Goal: Transaction & Acquisition: Purchase product/service

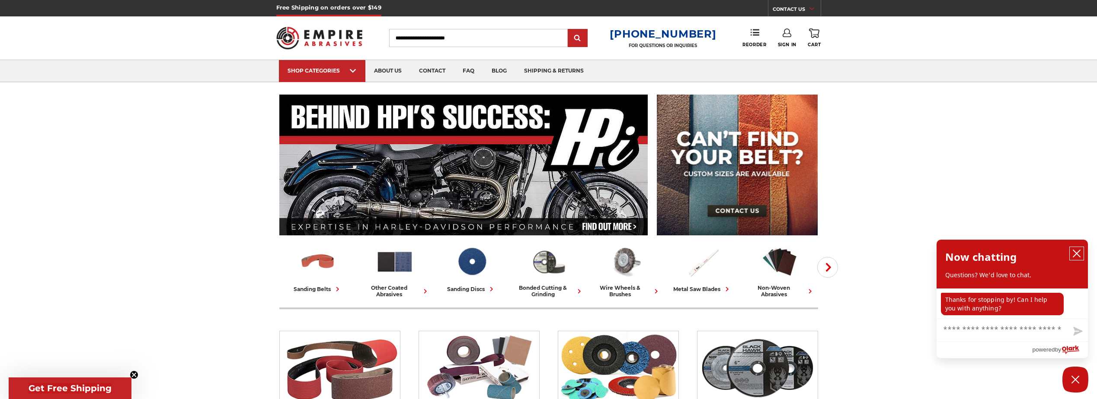
click at [1079, 255] on icon "close chatbox" at bounding box center [1076, 253] width 9 height 9
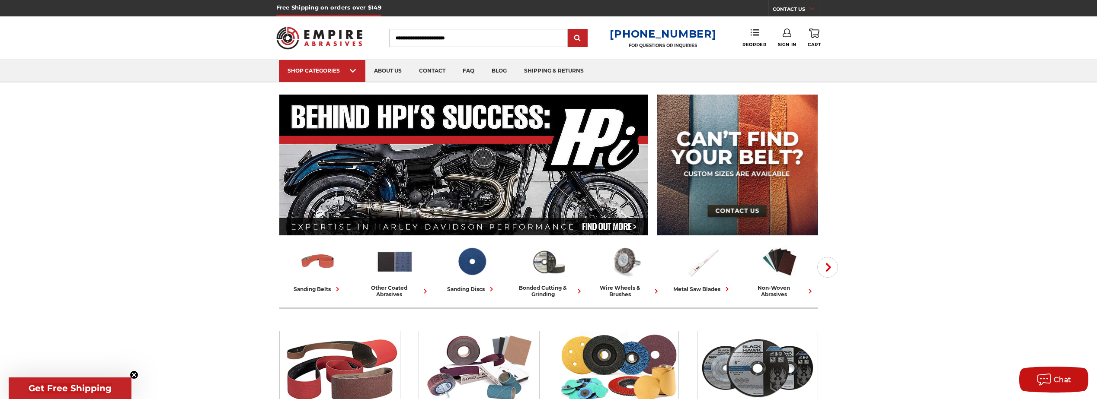
click at [886, 56] on header "Free Shipping on orders over $149 CONTACT US Monday - Friday (excluding holiday…" at bounding box center [548, 41] width 1097 height 83
drag, startPoint x: 897, startPoint y: 32, endPoint x: 967, endPoint y: 48, distance: 71.9
click at [966, 49] on header "Free Shipping on orders over $149 CONTACT US Monday - Friday (excluding holiday…" at bounding box center [548, 41] width 1097 height 83
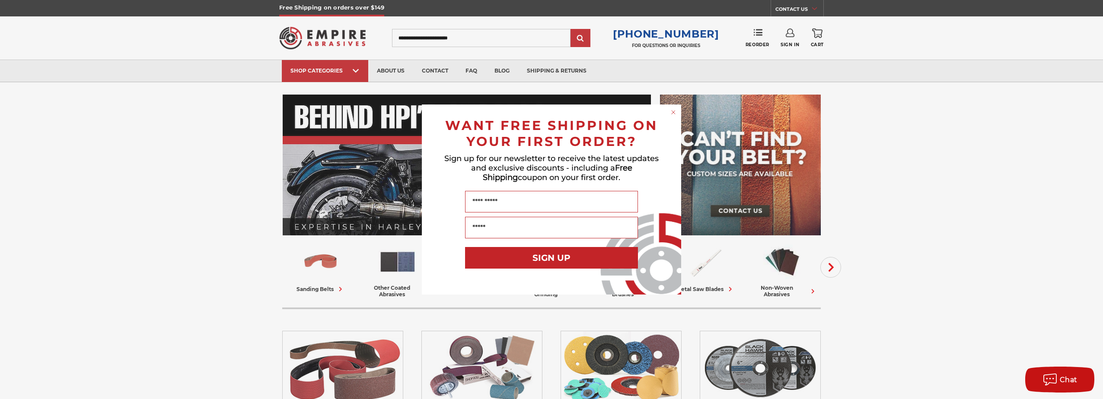
drag, startPoint x: 867, startPoint y: 61, endPoint x: 1042, endPoint y: 86, distance: 176.9
drag, startPoint x: 979, startPoint y: 147, endPoint x: 984, endPoint y: 144, distance: 5.6
click at [983, 146] on div "Close dialog WANT FREE SHIPPING ON YOUR FIRST ORDER? Sign up for our newsletter…" at bounding box center [551, 199] width 1103 height 399
click at [675, 111] on circle "Close dialog" at bounding box center [674, 113] width 8 height 8
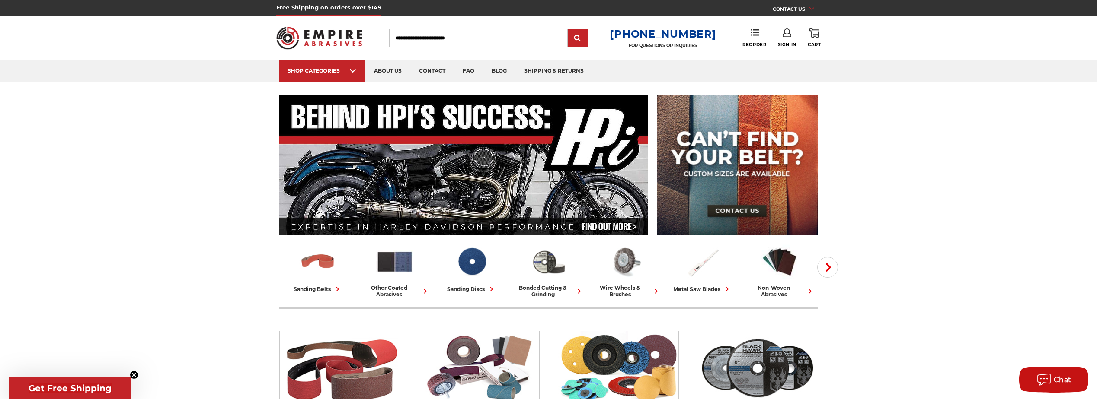
drag, startPoint x: 862, startPoint y: 61, endPoint x: 883, endPoint y: 70, distance: 23.8
click at [883, 70] on div "SHOP CATEGORIES sanding belts 3/8" x 13" 1/2" x 18" 1/2" x 24" 1" x 30" 1" x 42…" at bounding box center [548, 71] width 1097 height 22
drag, startPoint x: 869, startPoint y: 60, endPoint x: 881, endPoint y: 73, distance: 17.4
click at [881, 73] on div "SHOP CATEGORIES sanding belts 3/8" x 13" 1/2" x 18" 1/2" x 24" 1" x 30" 1" x 42…" at bounding box center [548, 71] width 1097 height 22
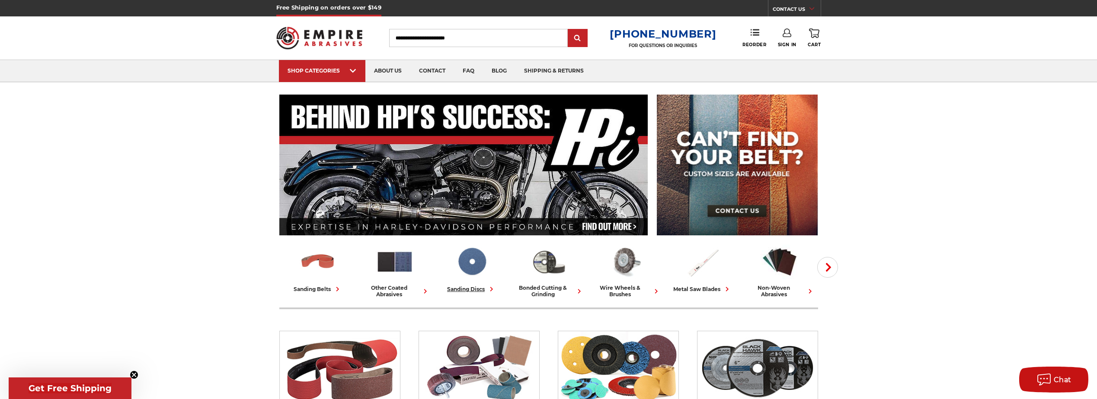
click at [471, 273] on img at bounding box center [472, 261] width 38 height 37
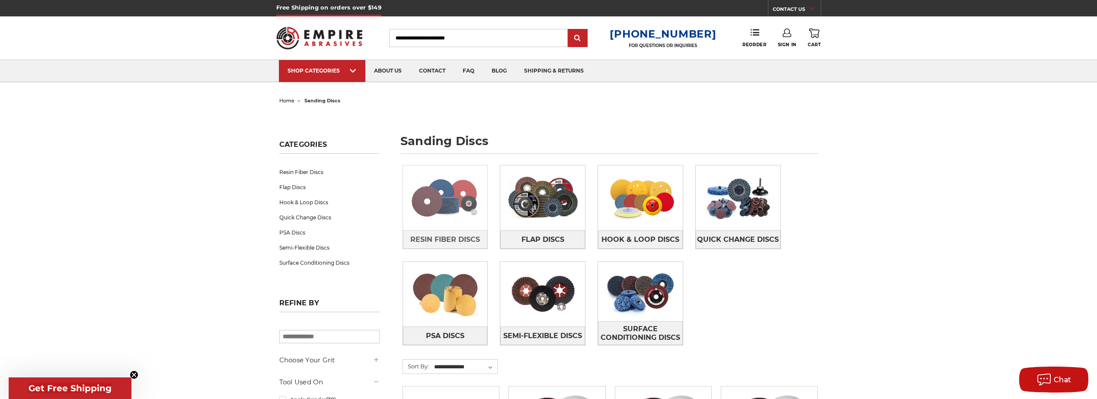
click at [457, 220] on img at bounding box center [445, 198] width 85 height 60
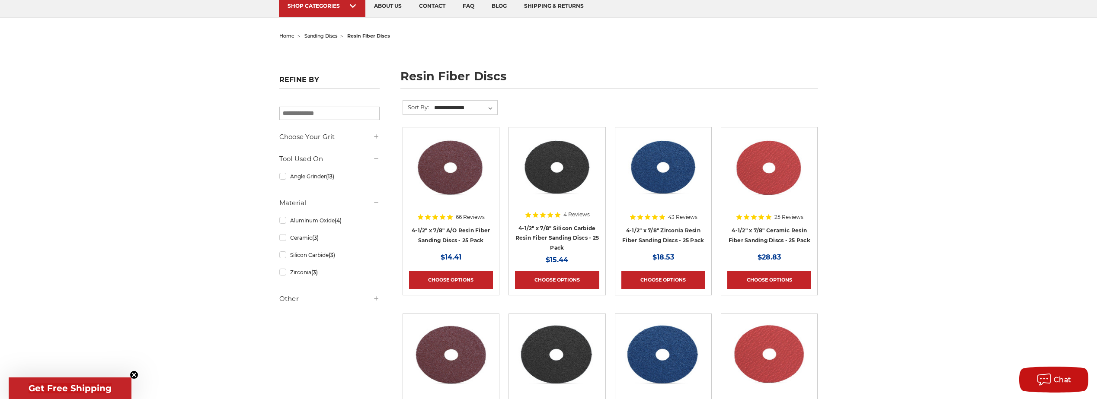
scroll to position [43, 0]
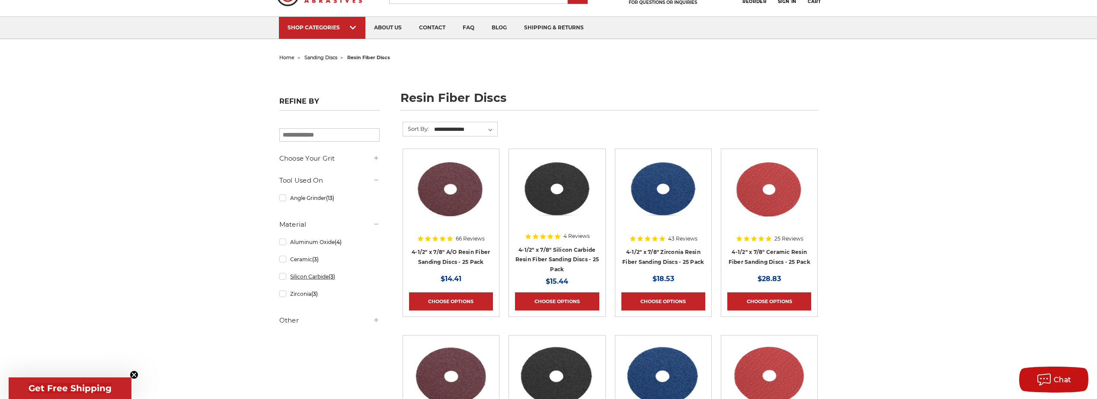
click at [327, 276] on link "Silicon Carbide (3)" at bounding box center [329, 276] width 100 height 15
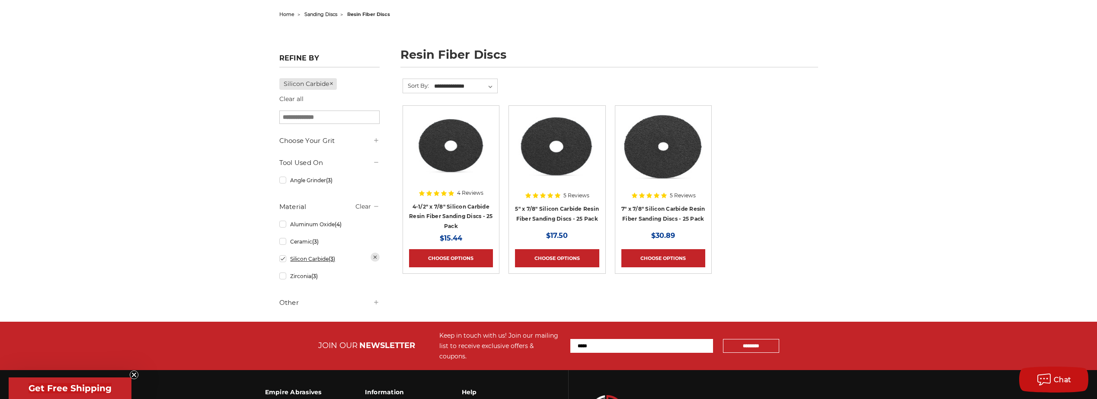
scroll to position [43, 0]
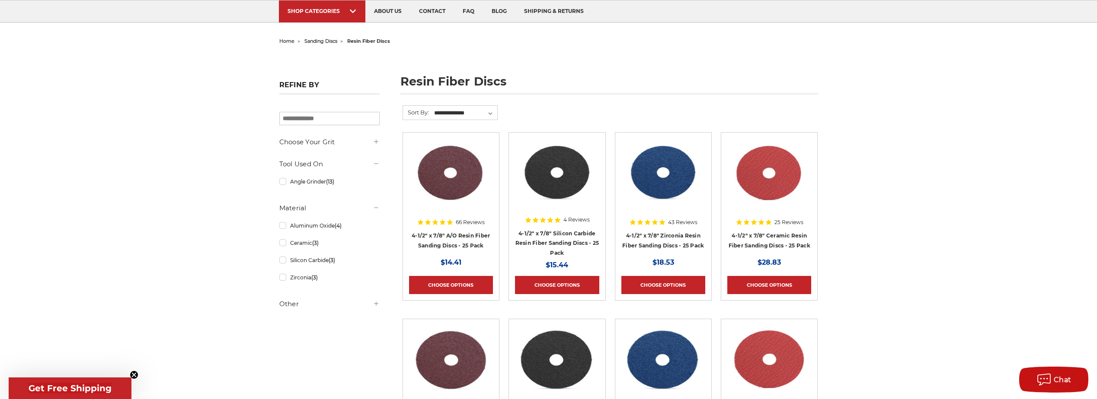
scroll to position [43, 0]
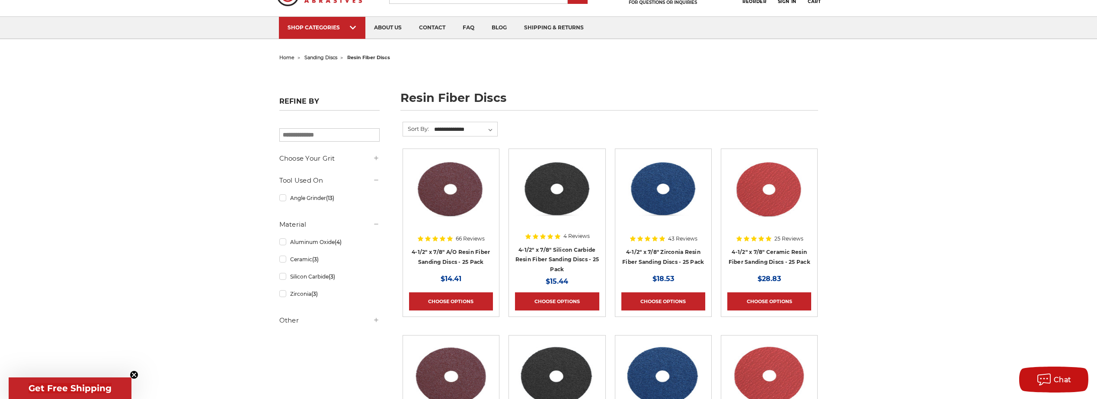
click at [675, 199] on img at bounding box center [663, 189] width 84 height 69
